Goal: Ask a question

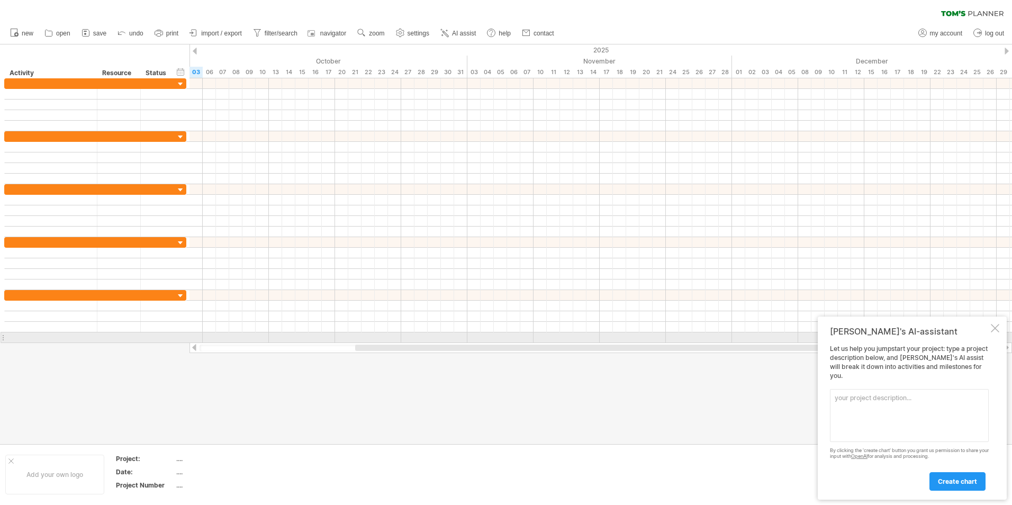
click at [997, 332] on div at bounding box center [995, 328] width 8 height 8
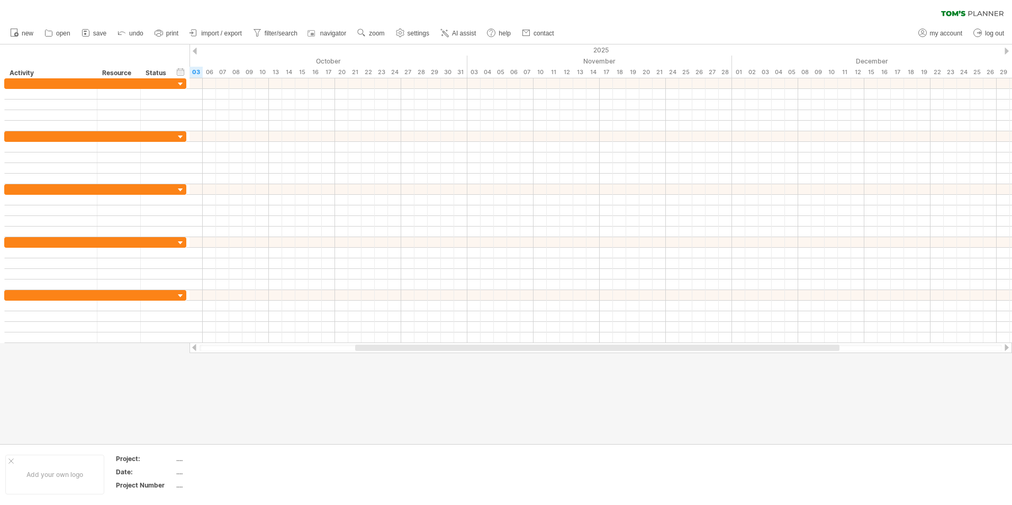
click at [969, 16] on icon at bounding box center [972, 14] width 62 height 6
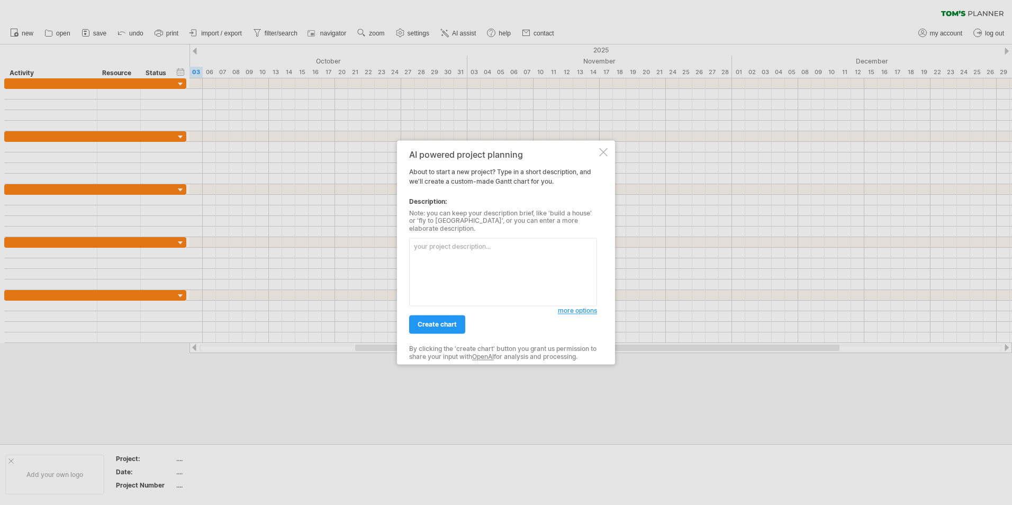
click at [448, 266] on textarea at bounding box center [503, 272] width 188 height 68
click at [532, 272] on textarea at bounding box center [503, 272] width 188 height 68
click at [560, 289] on textarea at bounding box center [503, 272] width 188 height 68
type textarea "can i import my excel file then you can help me set it up?"
click at [421, 316] on link "create chart" at bounding box center [437, 325] width 56 height 19
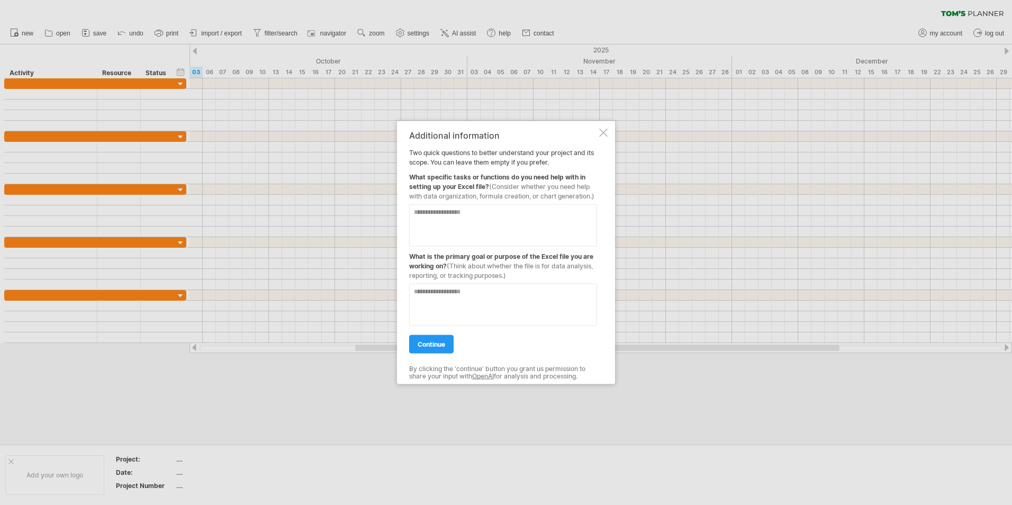
click at [530, 227] on textarea at bounding box center [503, 225] width 188 height 42
click at [603, 133] on div at bounding box center [603, 133] width 8 height 8
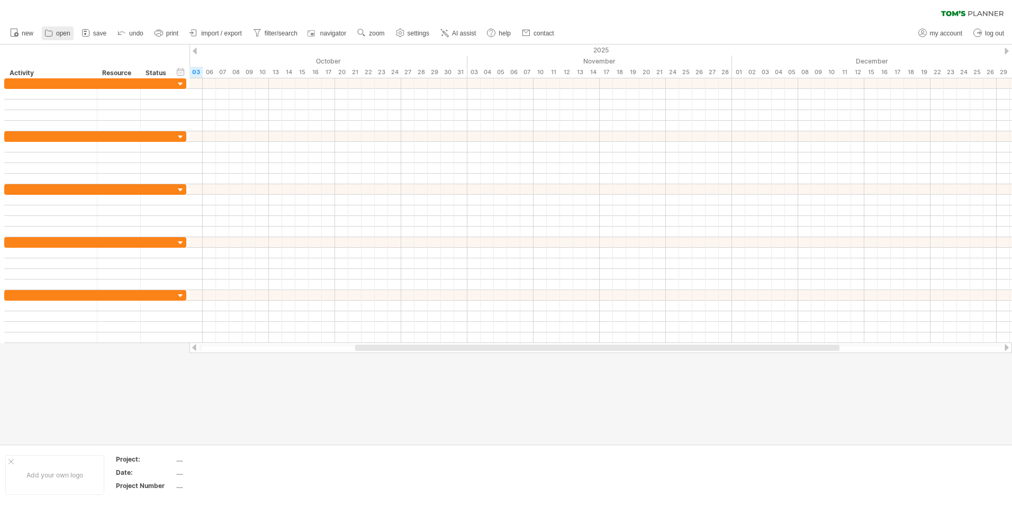
click at [55, 33] on link "open" at bounding box center [58, 33] width 32 height 14
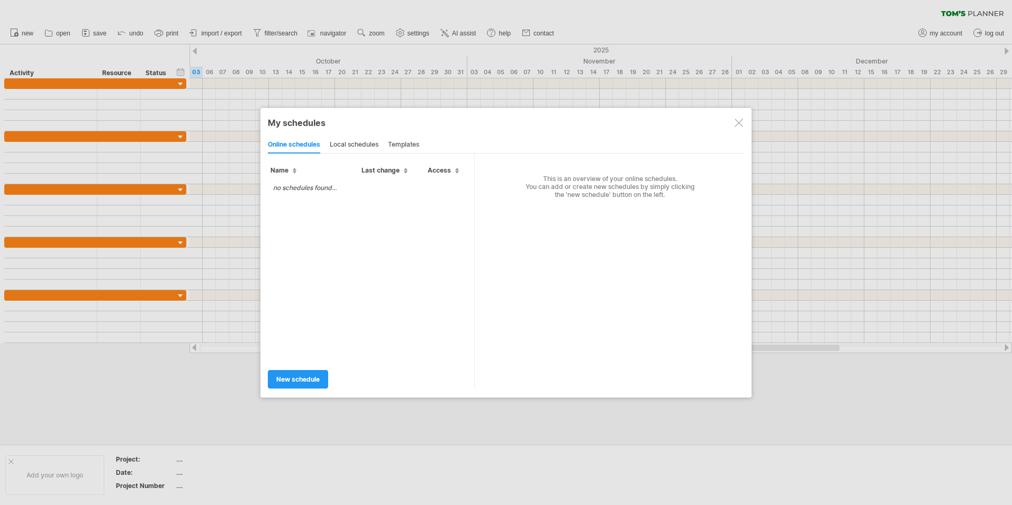
click at [736, 120] on div at bounding box center [739, 123] width 8 height 8
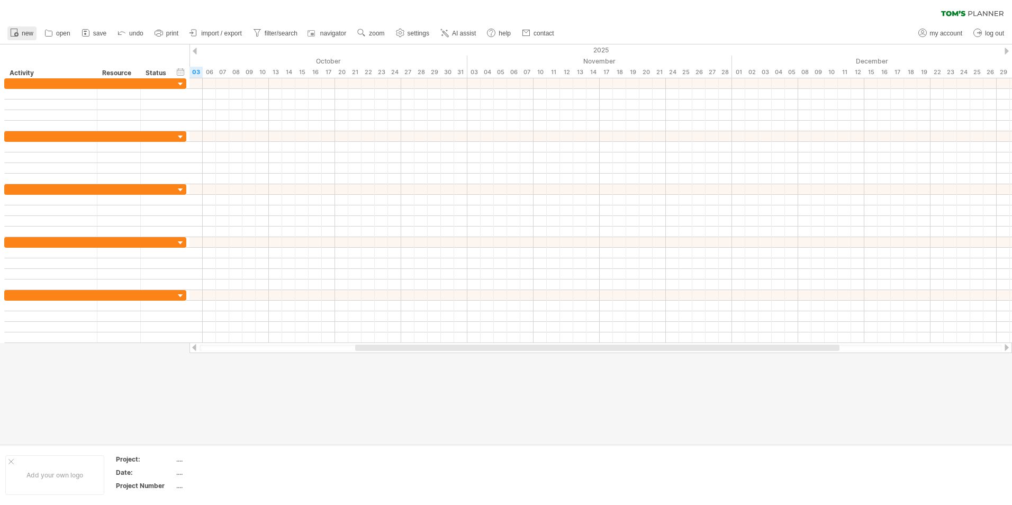
click at [16, 33] on icon at bounding box center [16, 34] width 2 height 2
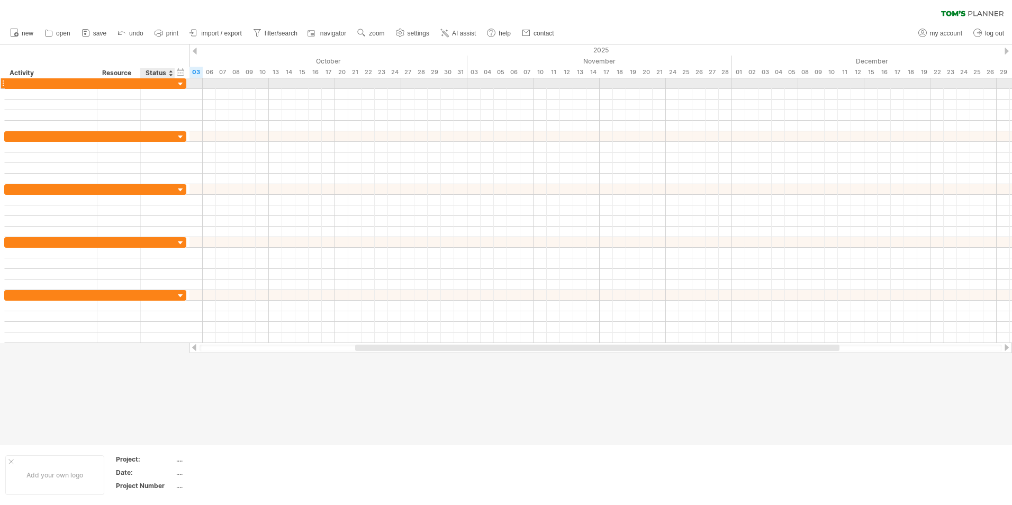
click at [182, 84] on div at bounding box center [181, 84] width 10 height 10
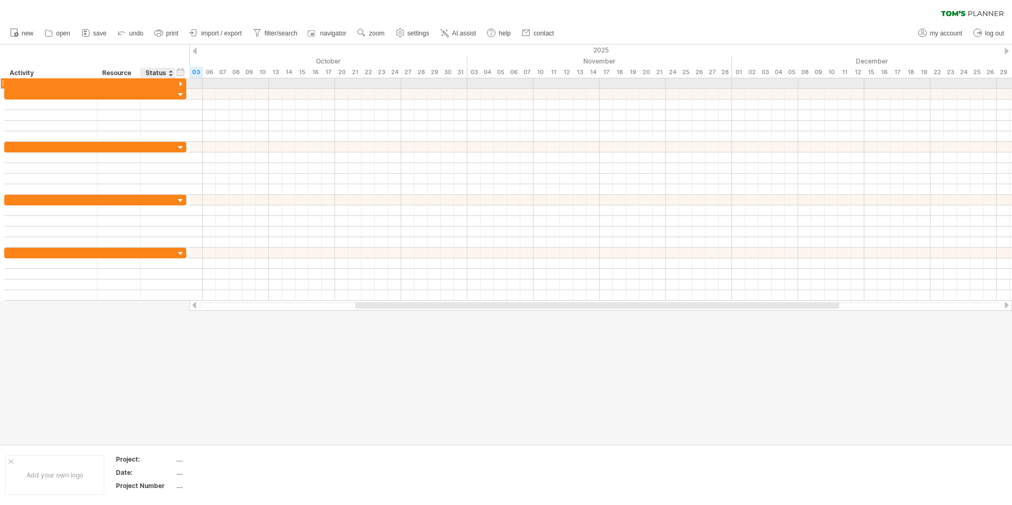
click at [182, 84] on div at bounding box center [181, 84] width 10 height 10
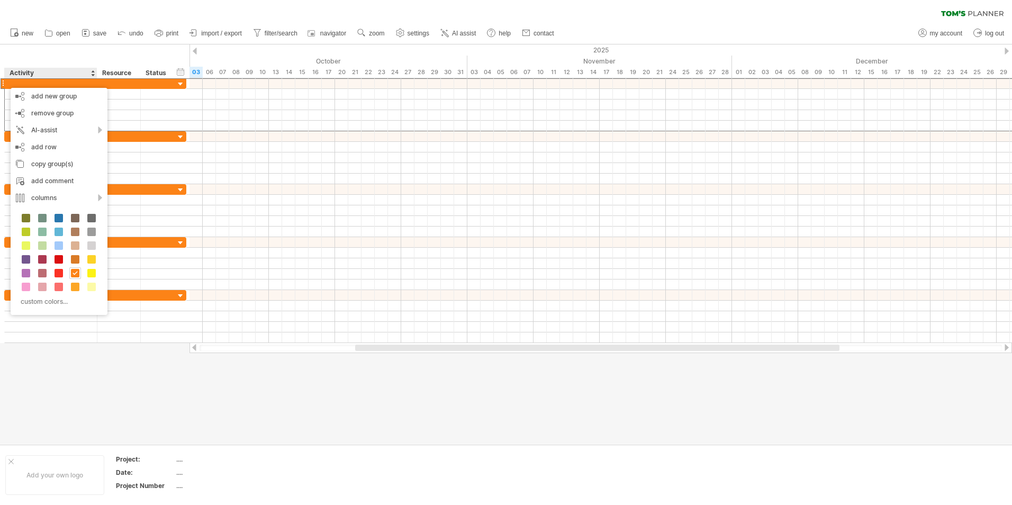
click at [88, 422] on div at bounding box center [506, 244] width 1012 height 400
